Goal: Book appointment/travel/reservation

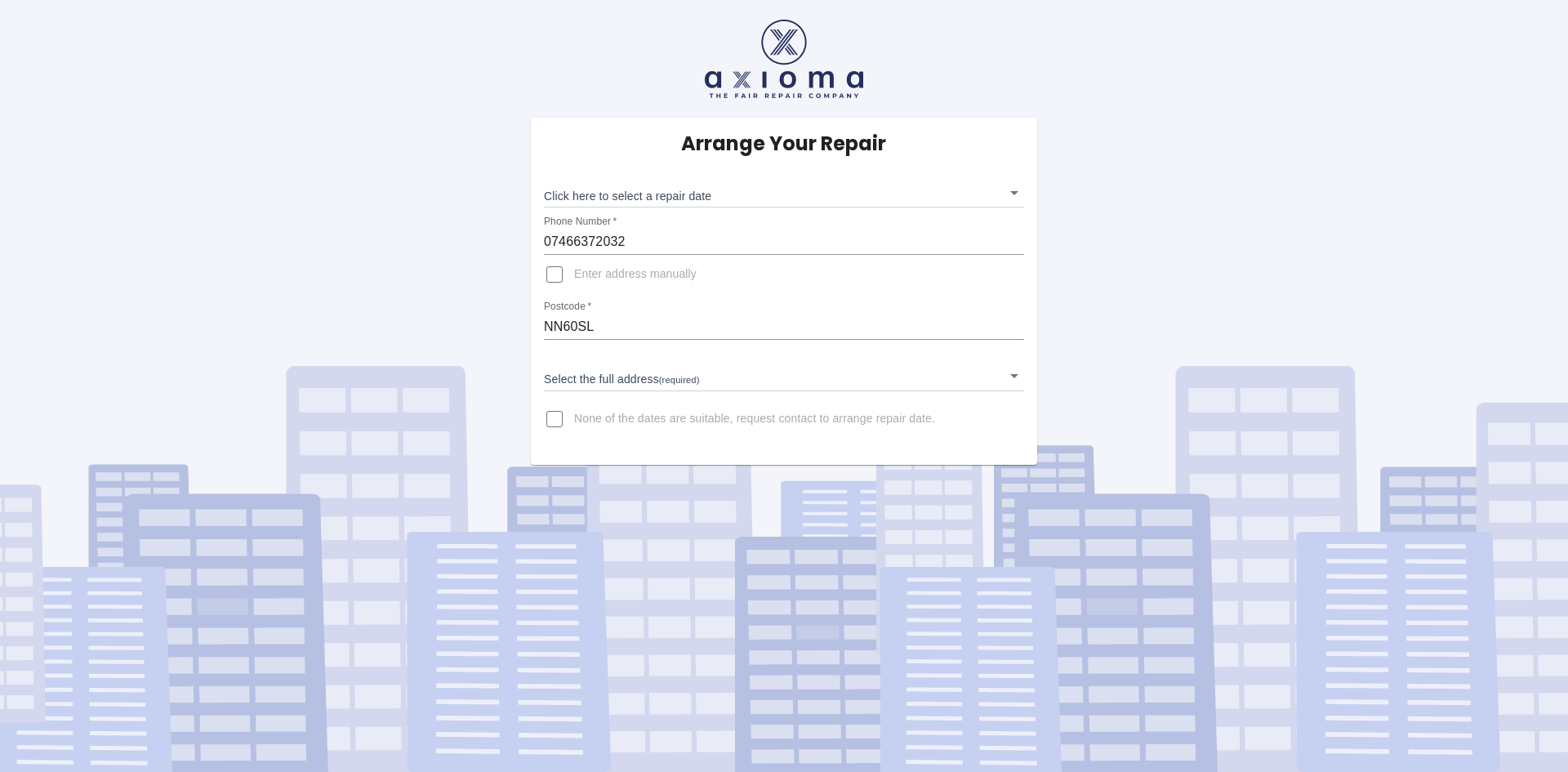
click at [732, 204] on body "Arrange Your Repair Click here to select a repair date ​ Phone Number   * 07466…" at bounding box center [784, 386] width 1568 height 772
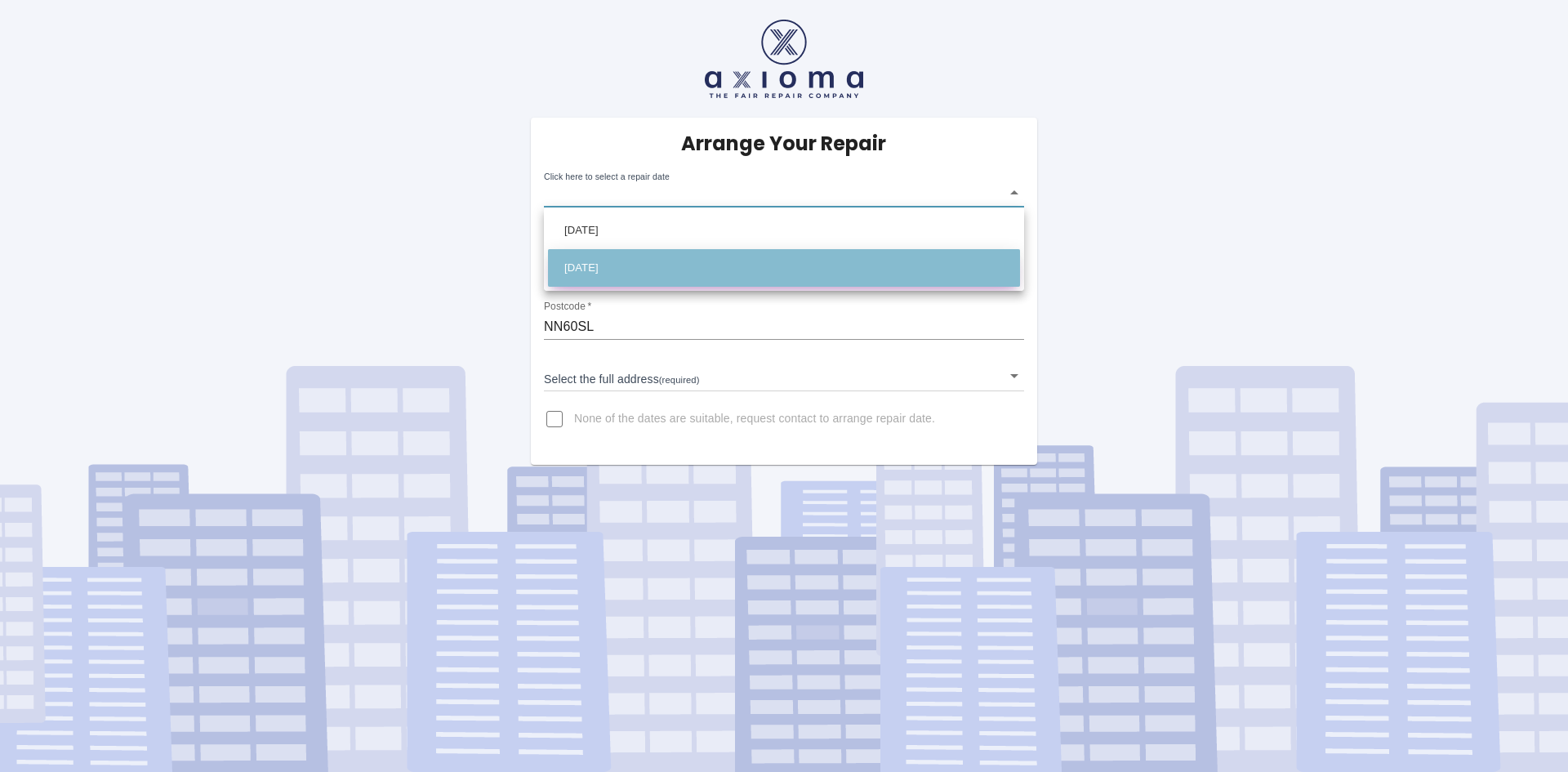
click at [681, 273] on li "Thu Aug 28 2025" at bounding box center [784, 267] width 473 height 38
type input "2025-08-28T00:00:00.000Z"
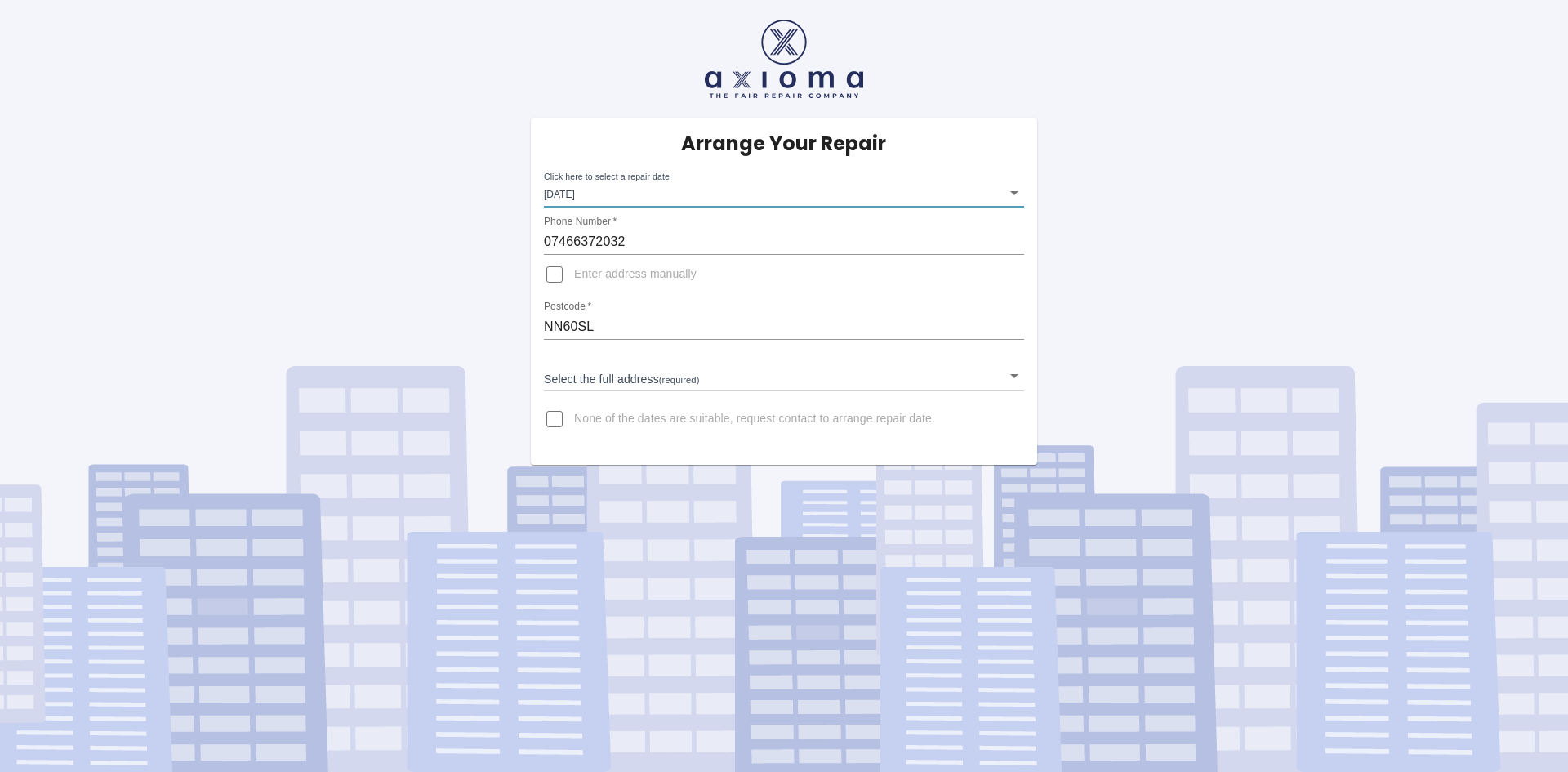
click at [614, 361] on body "Arrange Your Repair Click here to select a repair date Thu Aug 28 2025 2025-08-…" at bounding box center [784, 386] width 1568 height 772
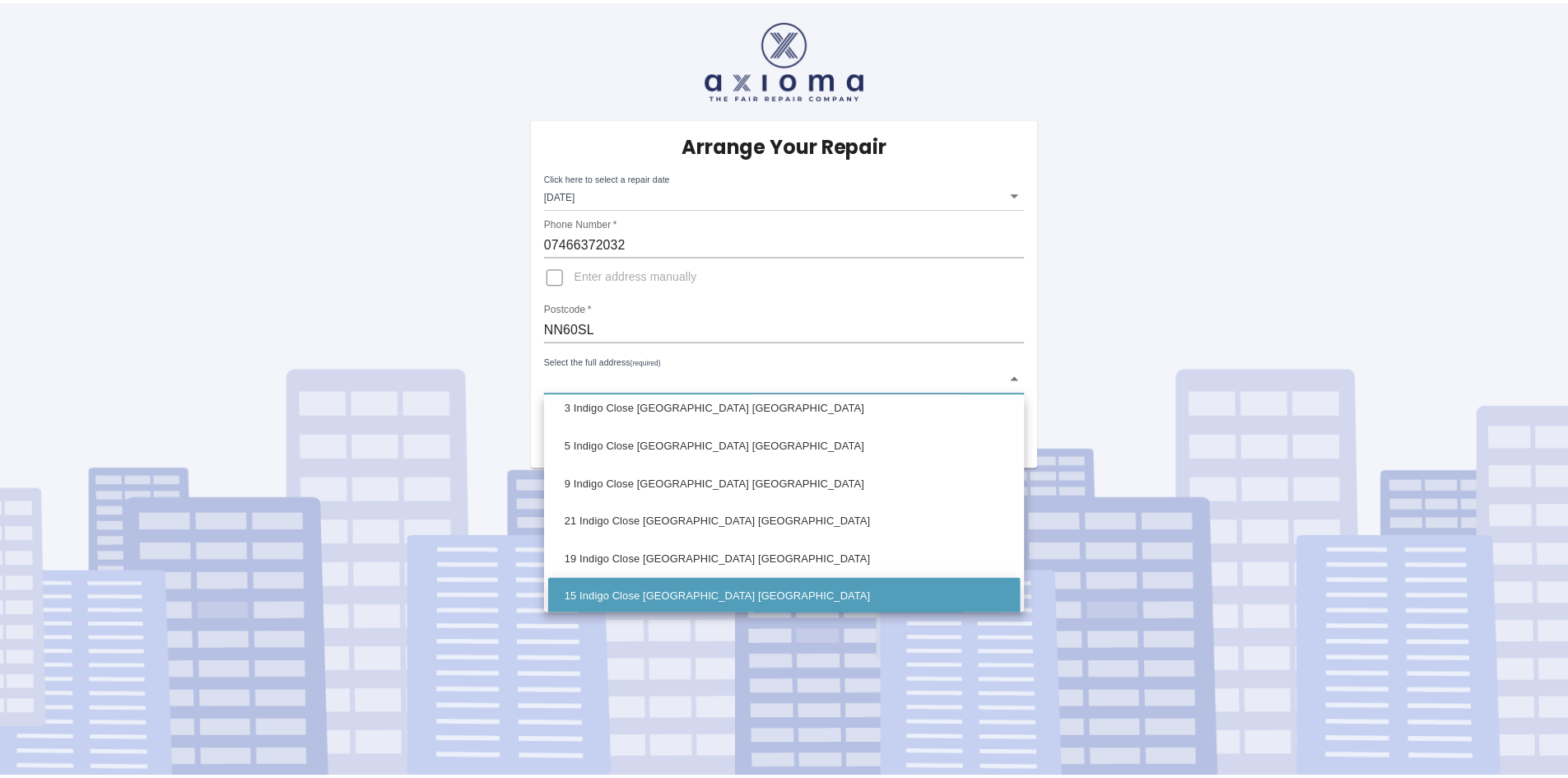
scroll to position [471, 0]
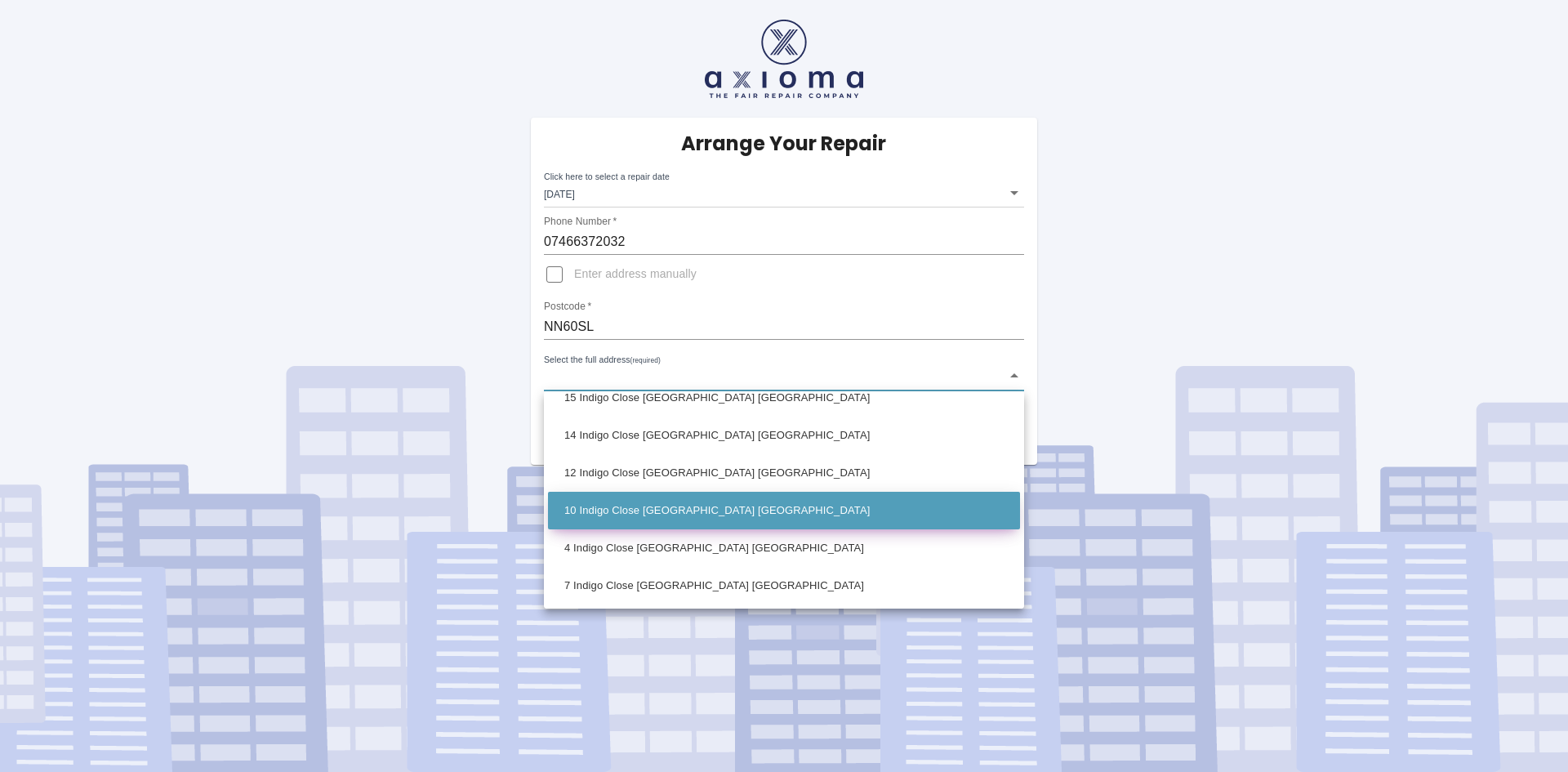
click at [612, 504] on li "10 Indigo Close Northampton Northamptonshire" at bounding box center [784, 510] width 473 height 38
type input "10 Indigo Close Northampton Northamptonshire"
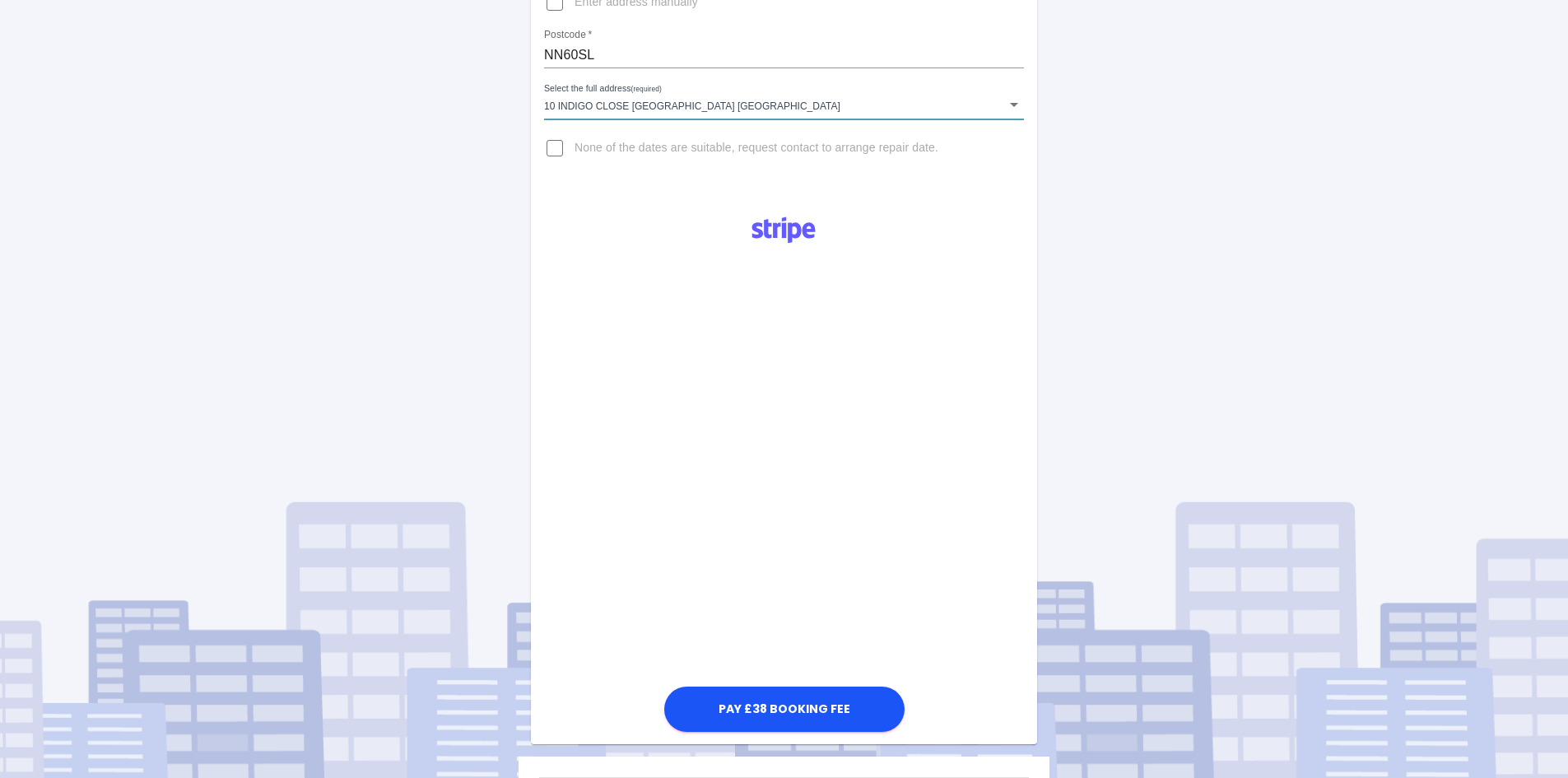
scroll to position [404, 0]
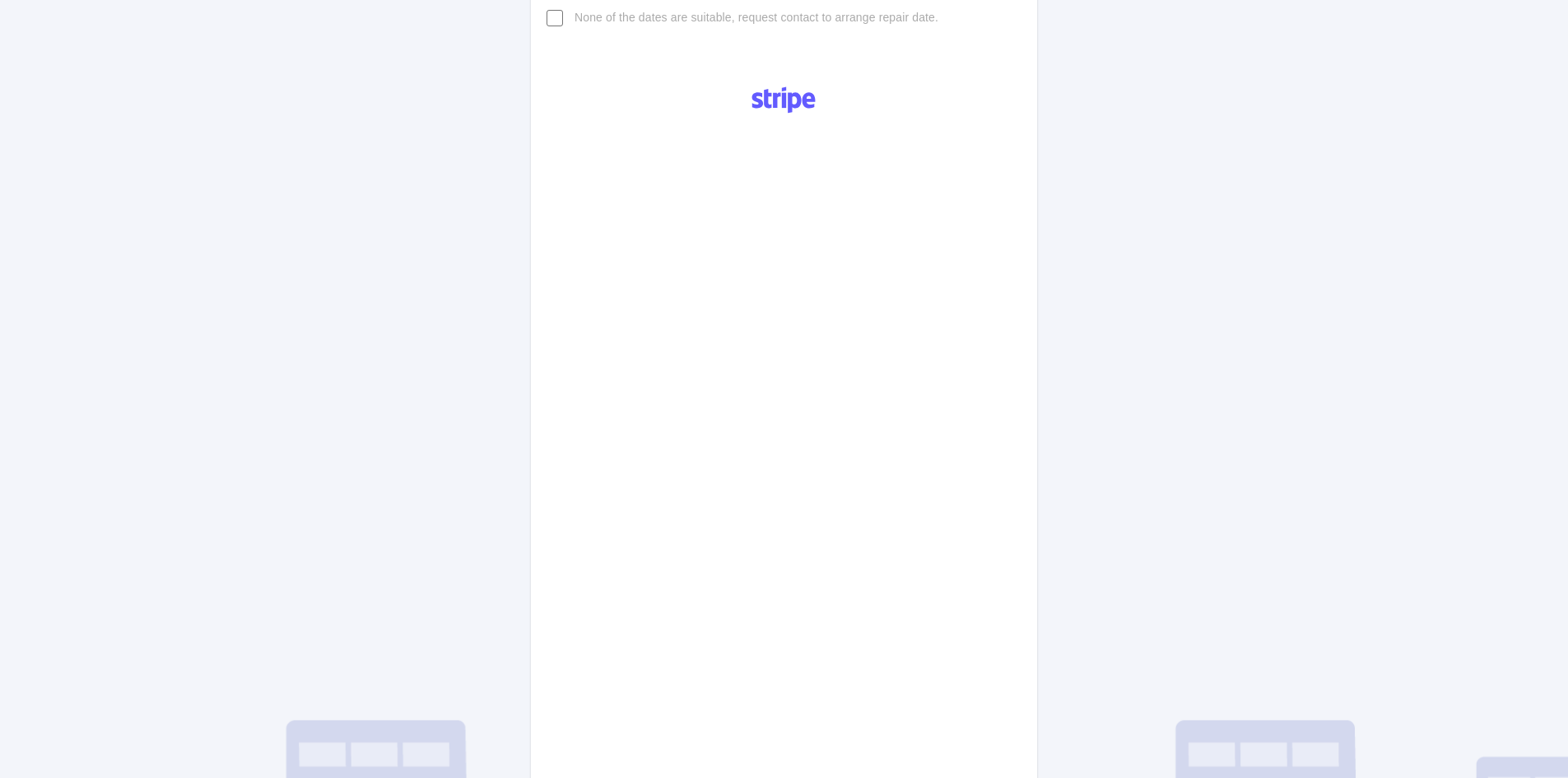
click at [1258, 589] on div "Arrange Your Repair Click here to select a repair date Thu Aug 28 2025 2025-08-…" at bounding box center [784, 361] width 1592 height 1531
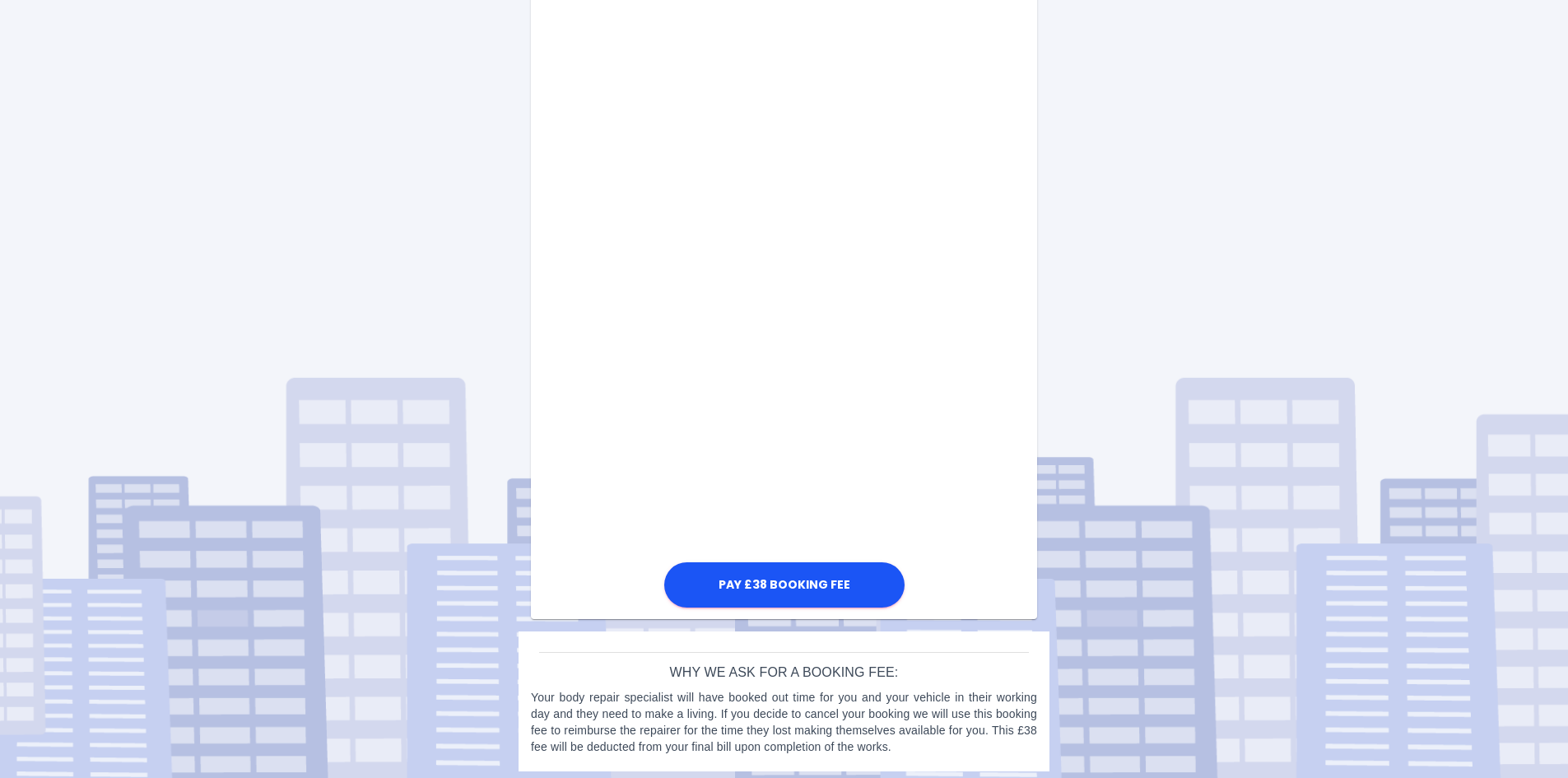
scroll to position [753, 0]
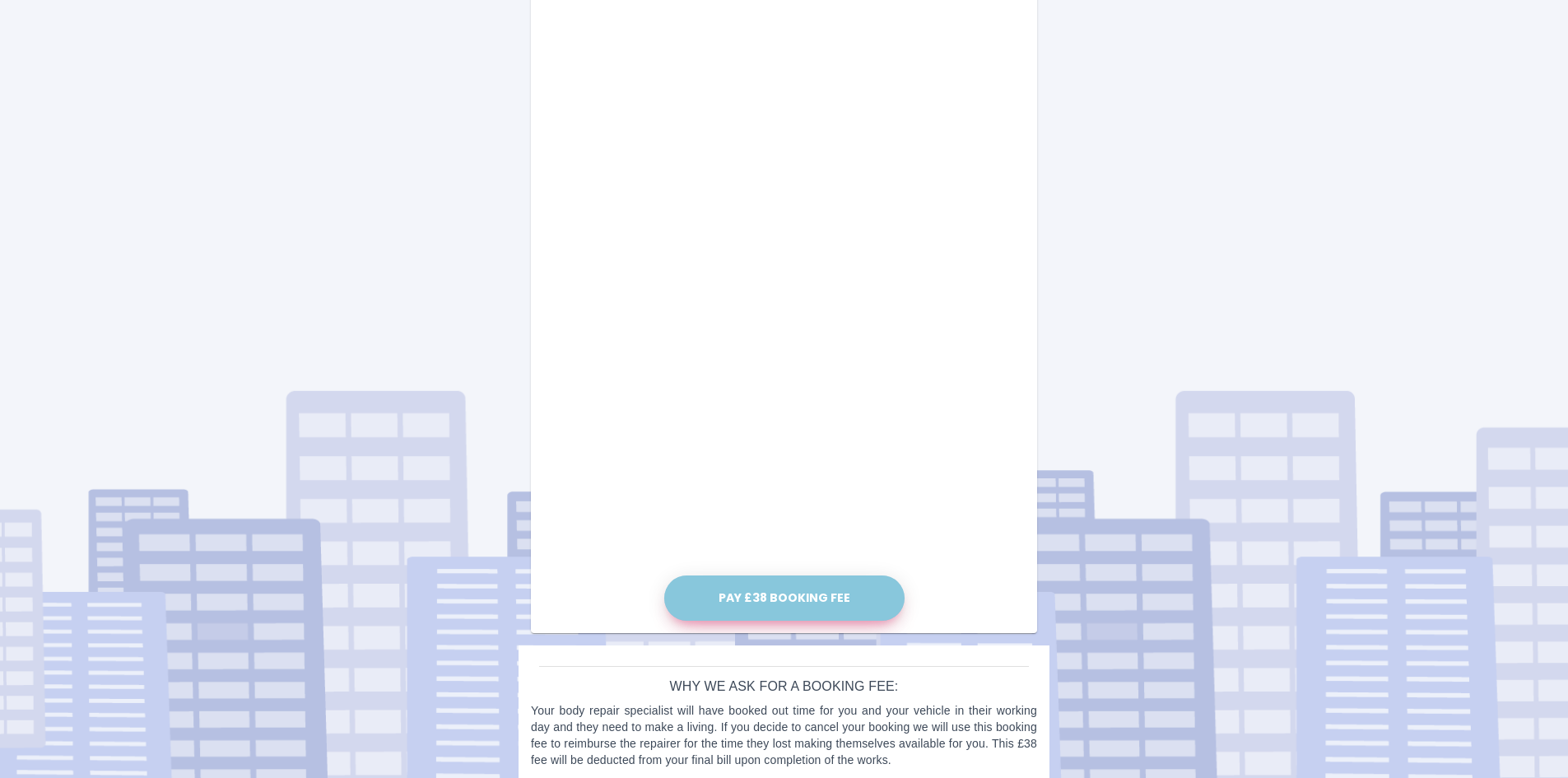
click at [771, 604] on button "Pay £38 Booking Fee" at bounding box center [784, 598] width 240 height 45
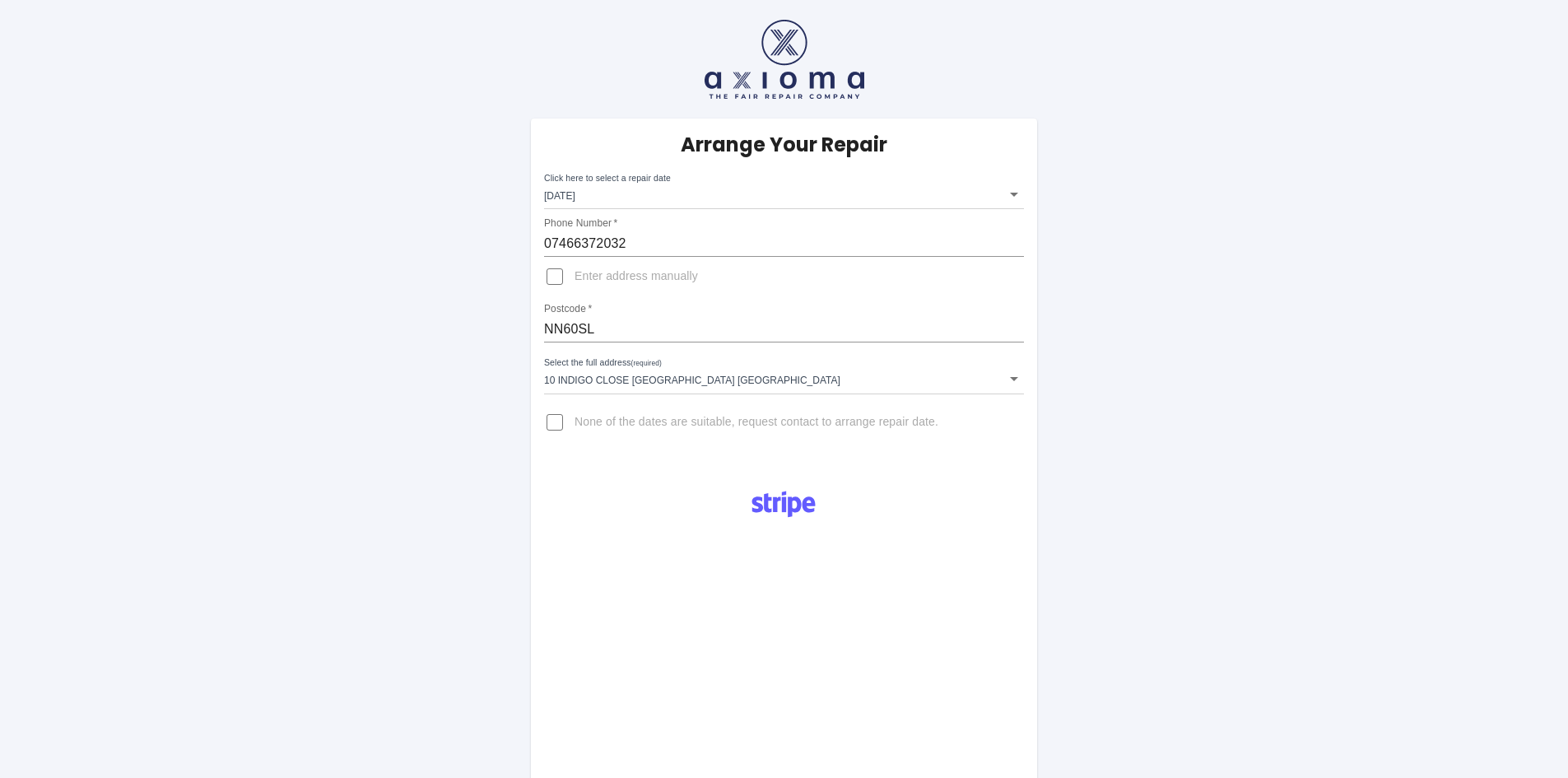
scroll to position [274, 0]
